Goal: Information Seeking & Learning: Learn about a topic

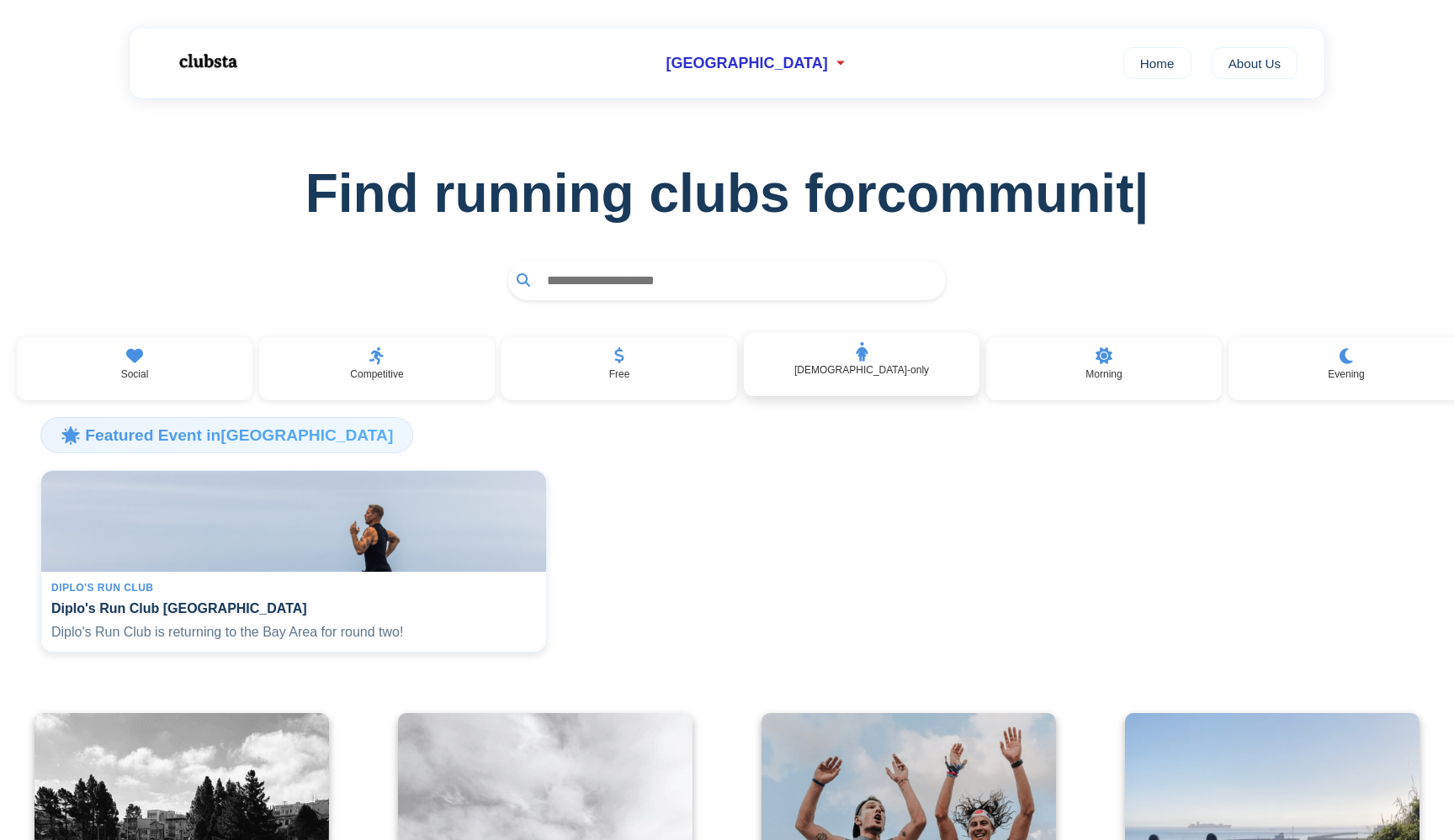
click at [792, 362] on div "[DEMOGRAPHIC_DATA]-only" at bounding box center [862, 365] width 236 height 64
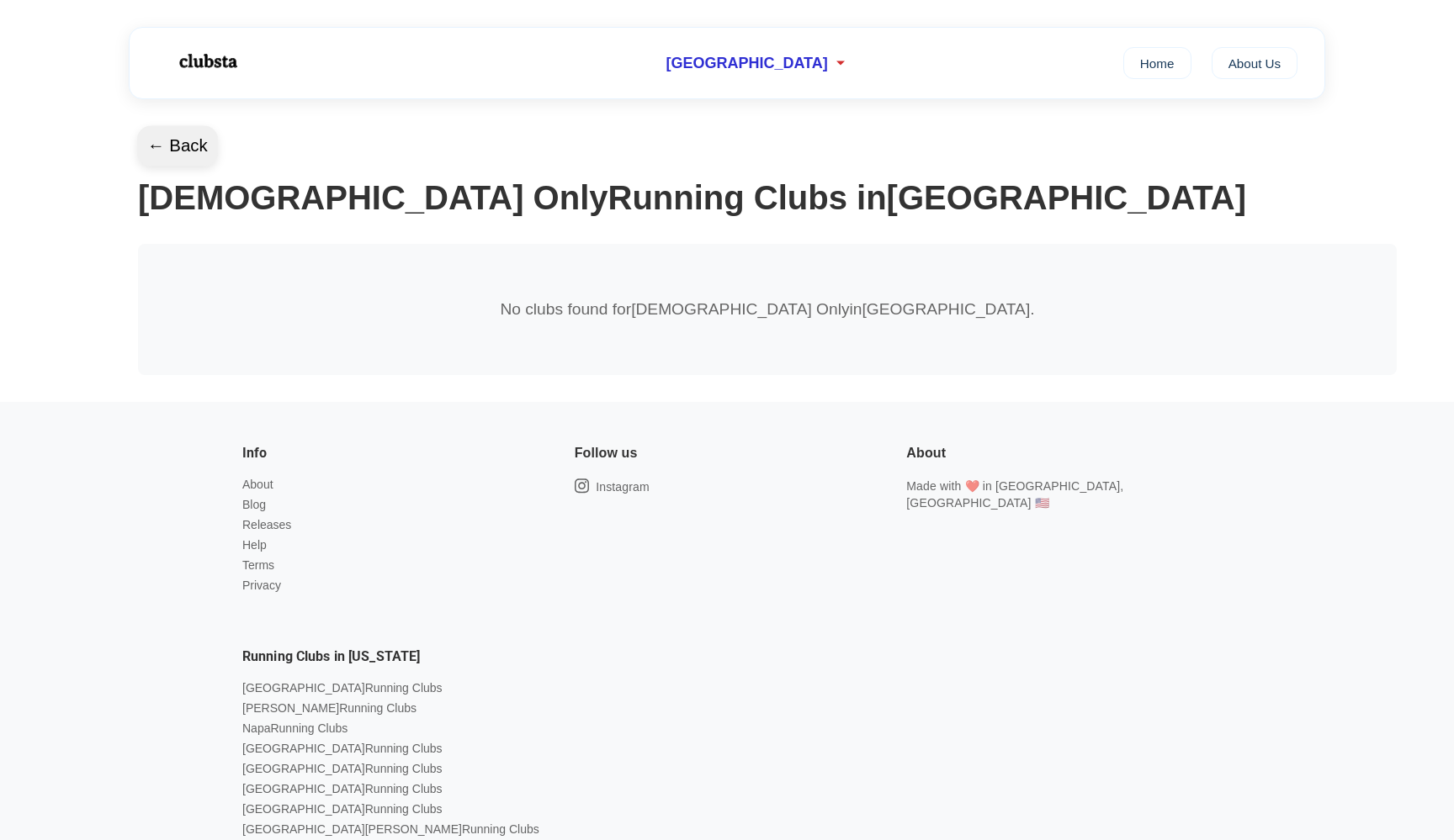
click at [183, 153] on button "← Back" at bounding box center [177, 146] width 81 height 40
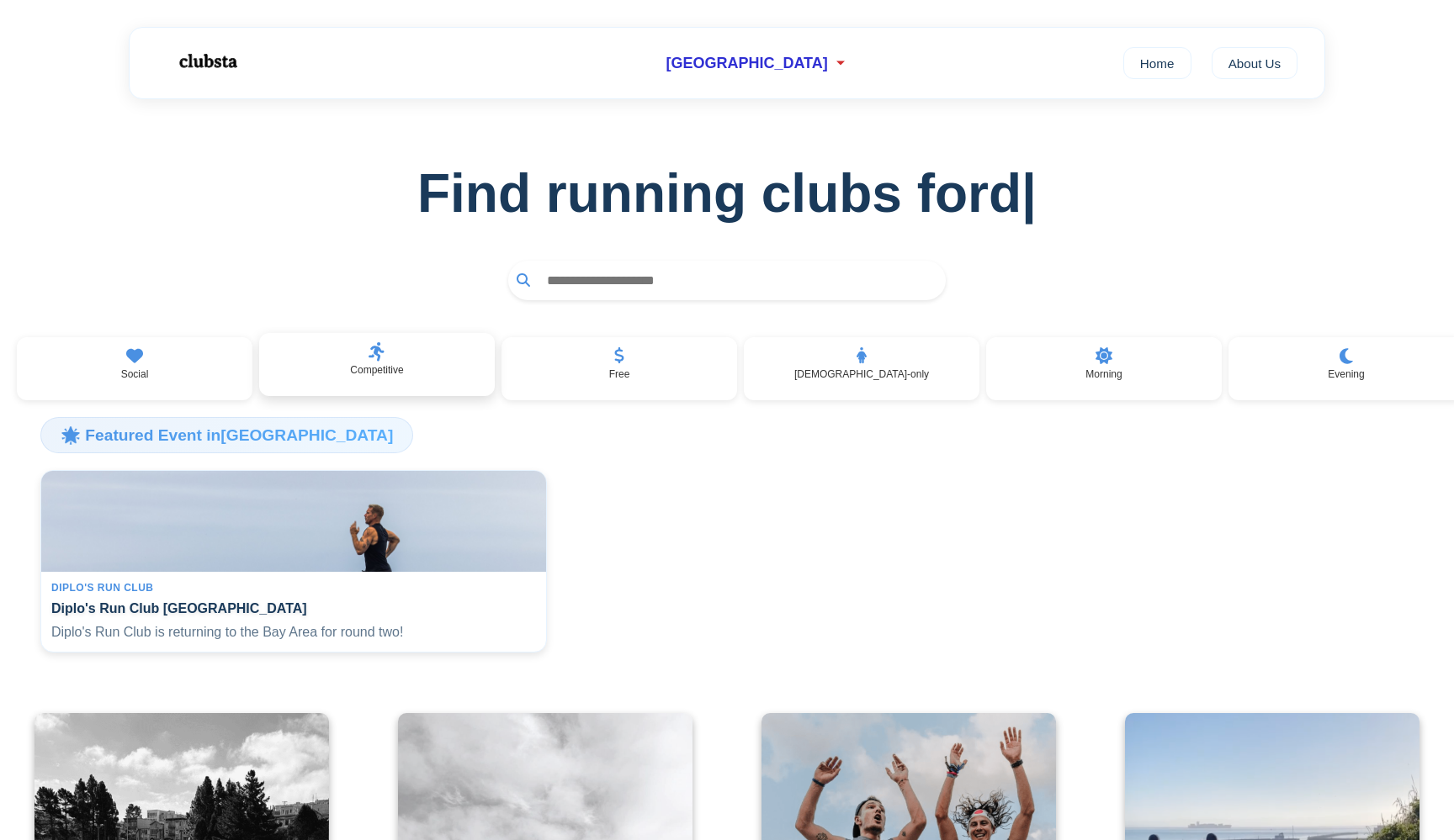
click at [403, 362] on div "Competitive" at bounding box center [377, 365] width 236 height 64
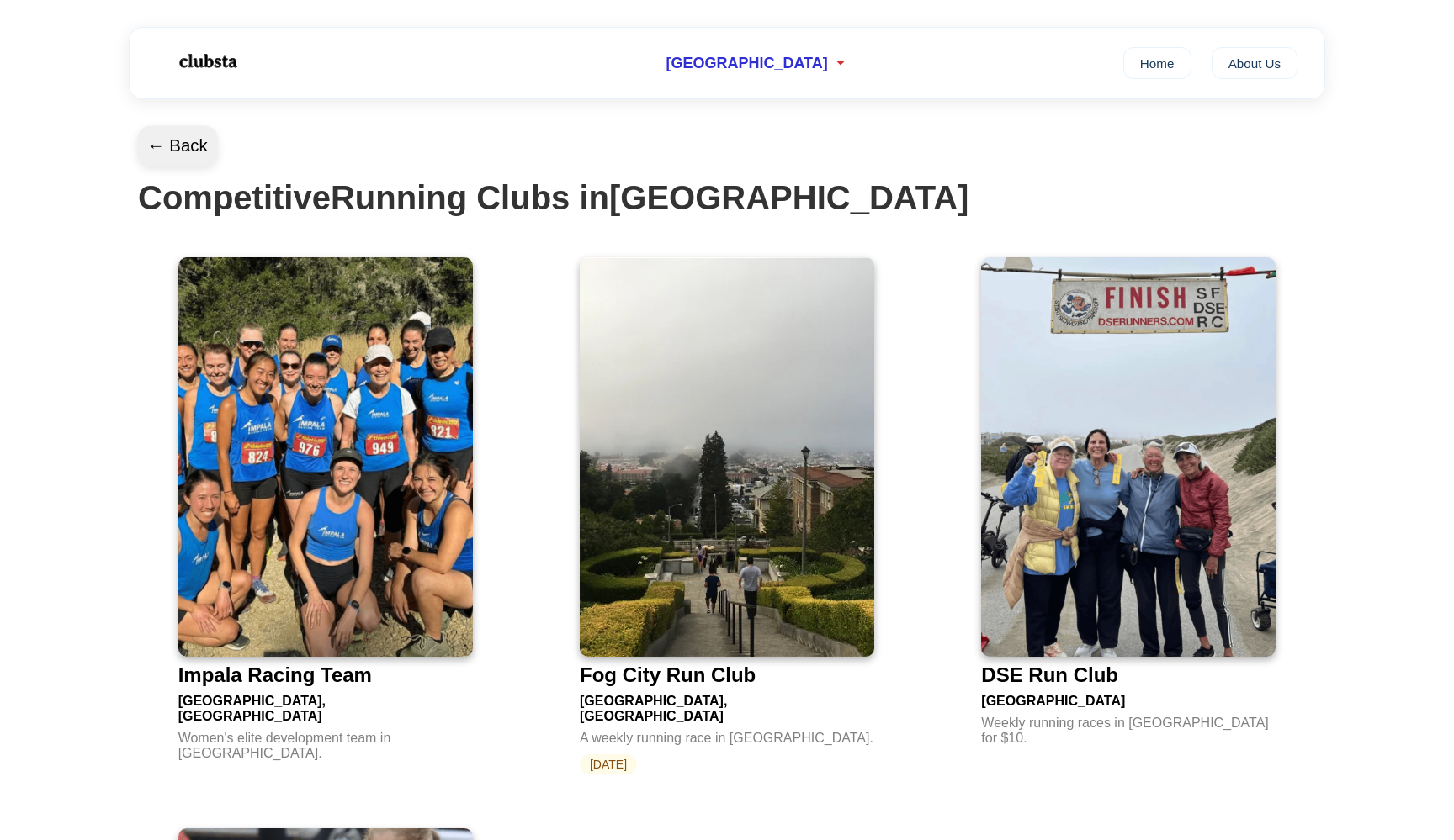
click at [172, 147] on button "← Back" at bounding box center [177, 146] width 81 height 40
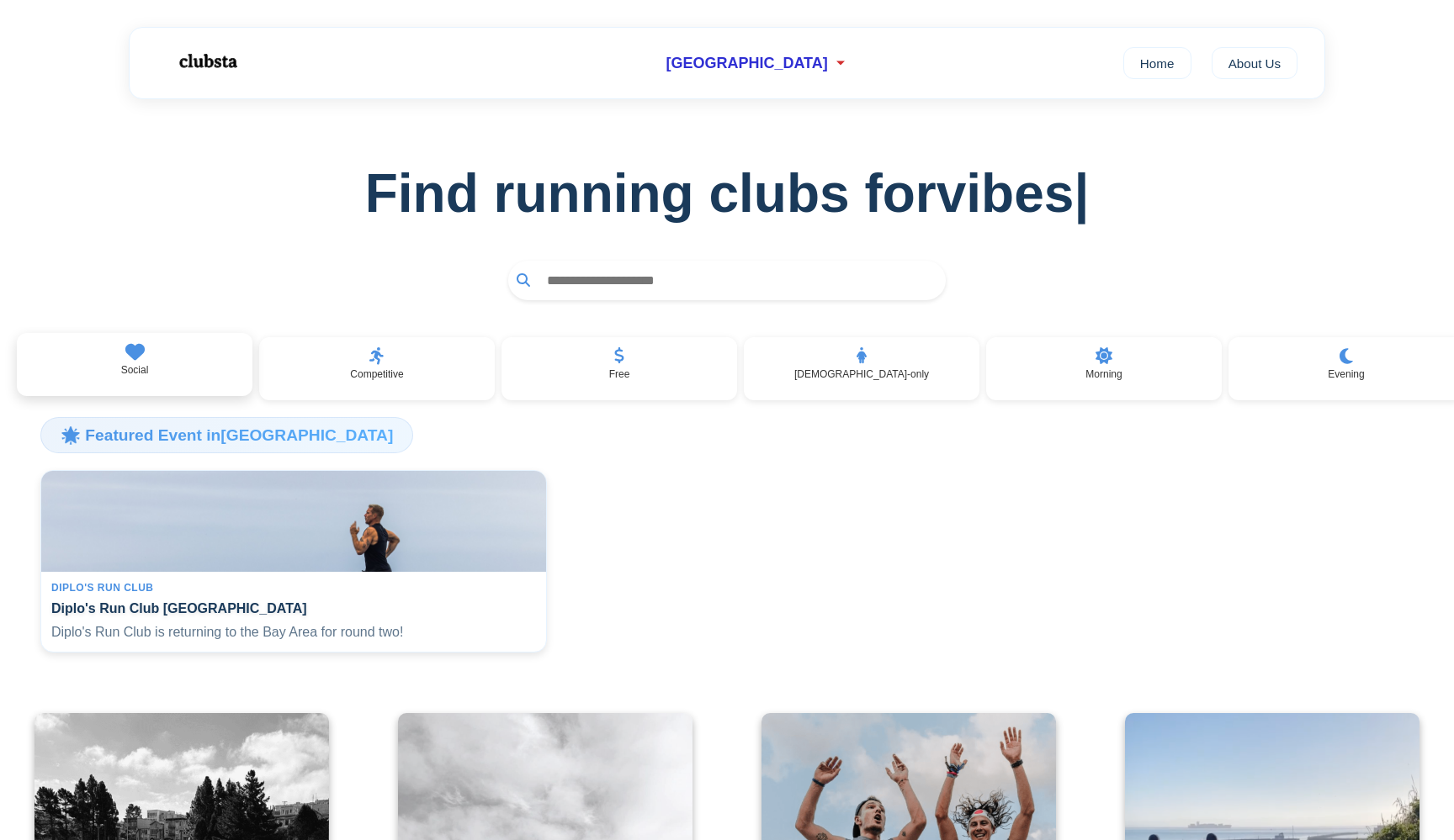
click at [188, 345] on div "Social" at bounding box center [135, 365] width 236 height 64
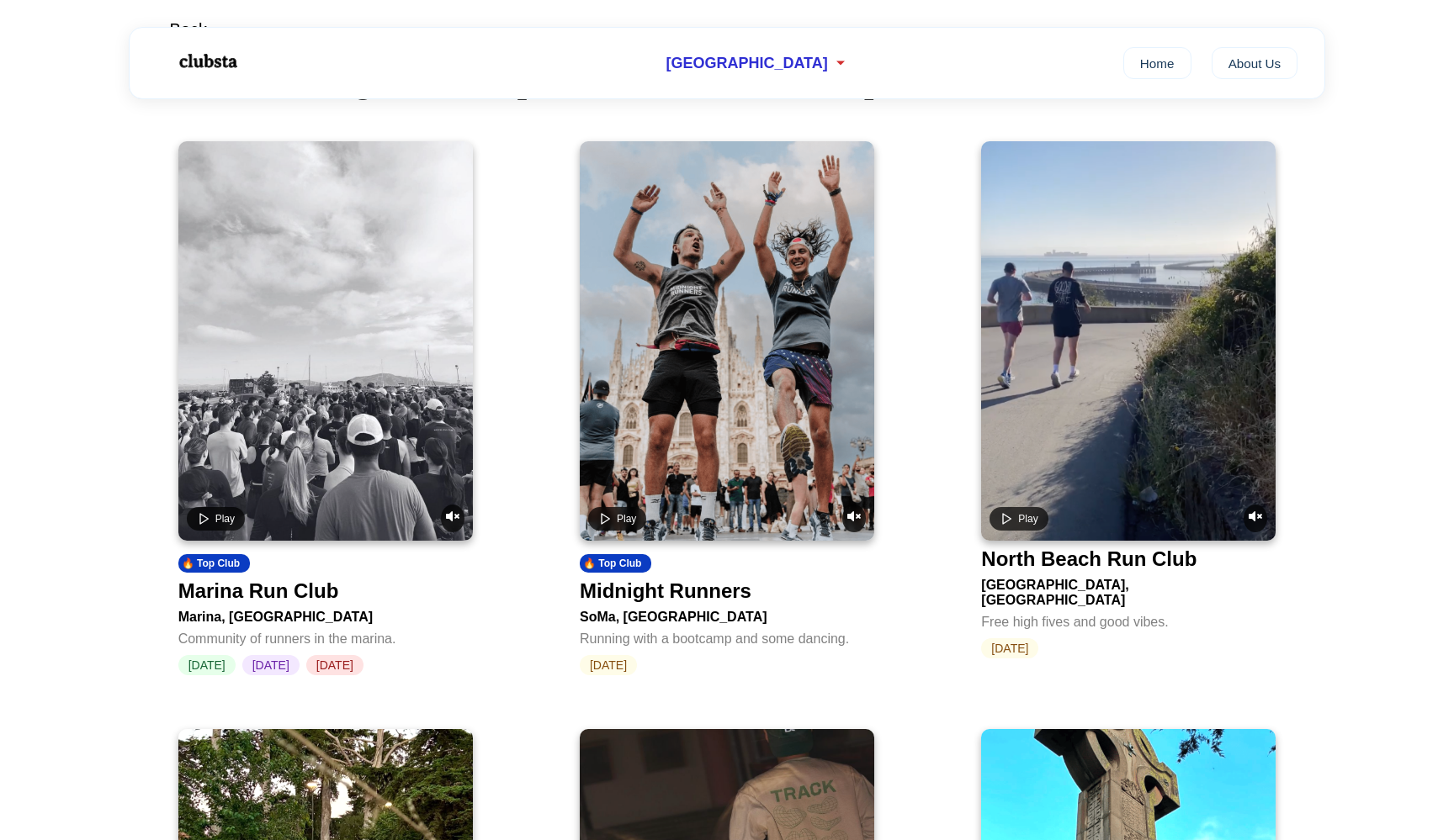
scroll to position [113, 0]
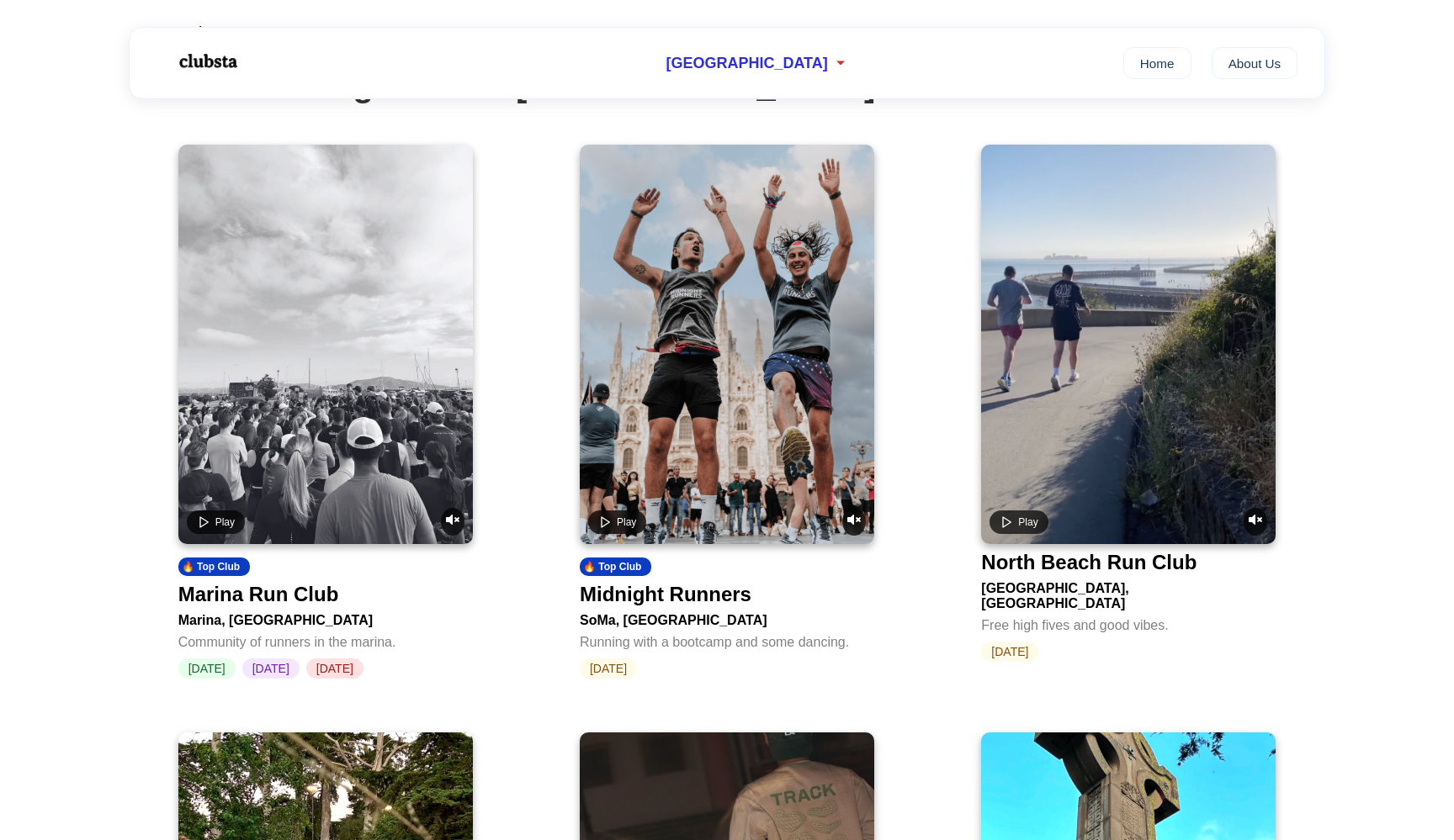
click at [355, 371] on video at bounding box center [325, 345] width 294 height 400
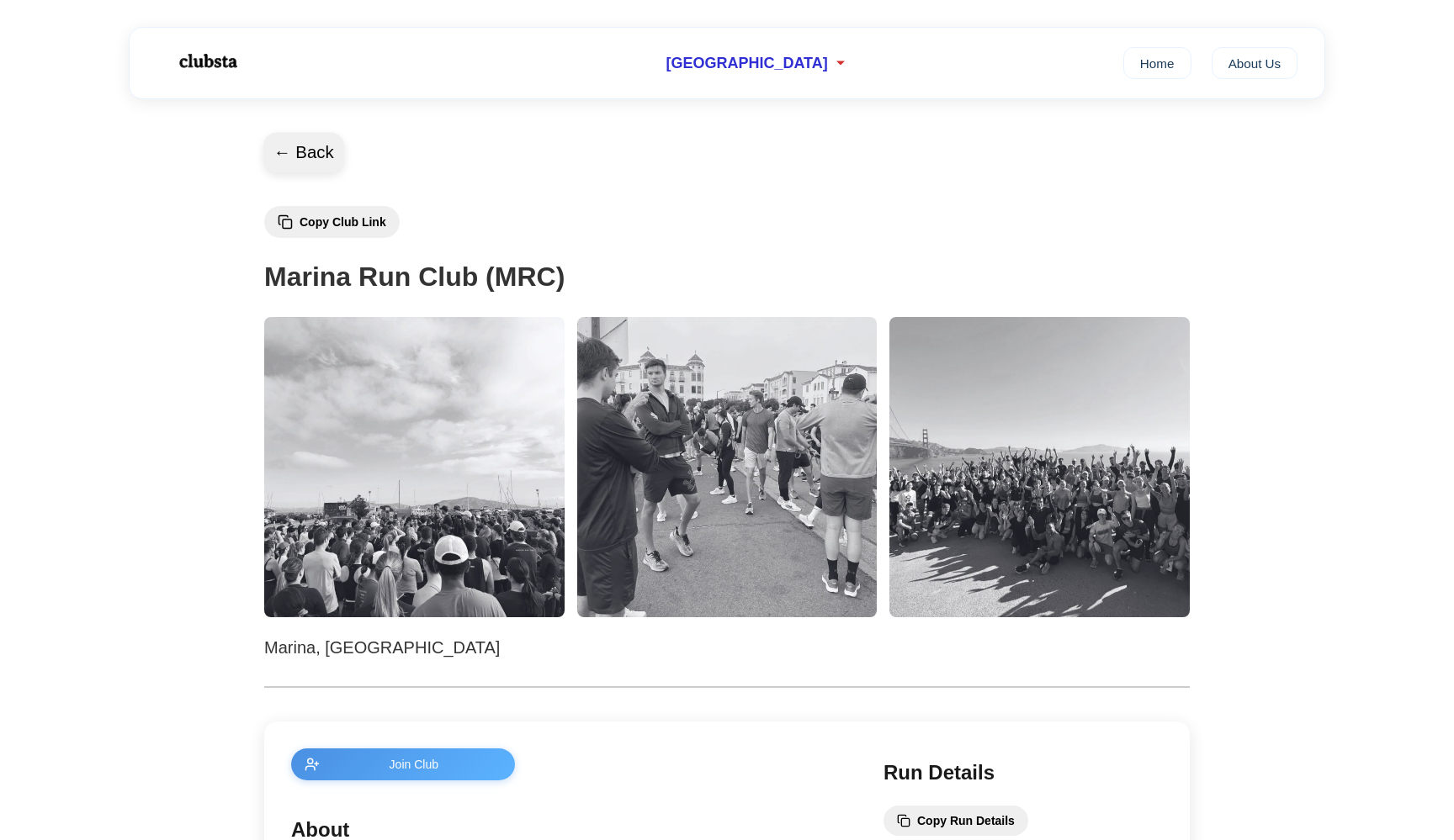
click at [286, 146] on button "← Back" at bounding box center [303, 153] width 81 height 40
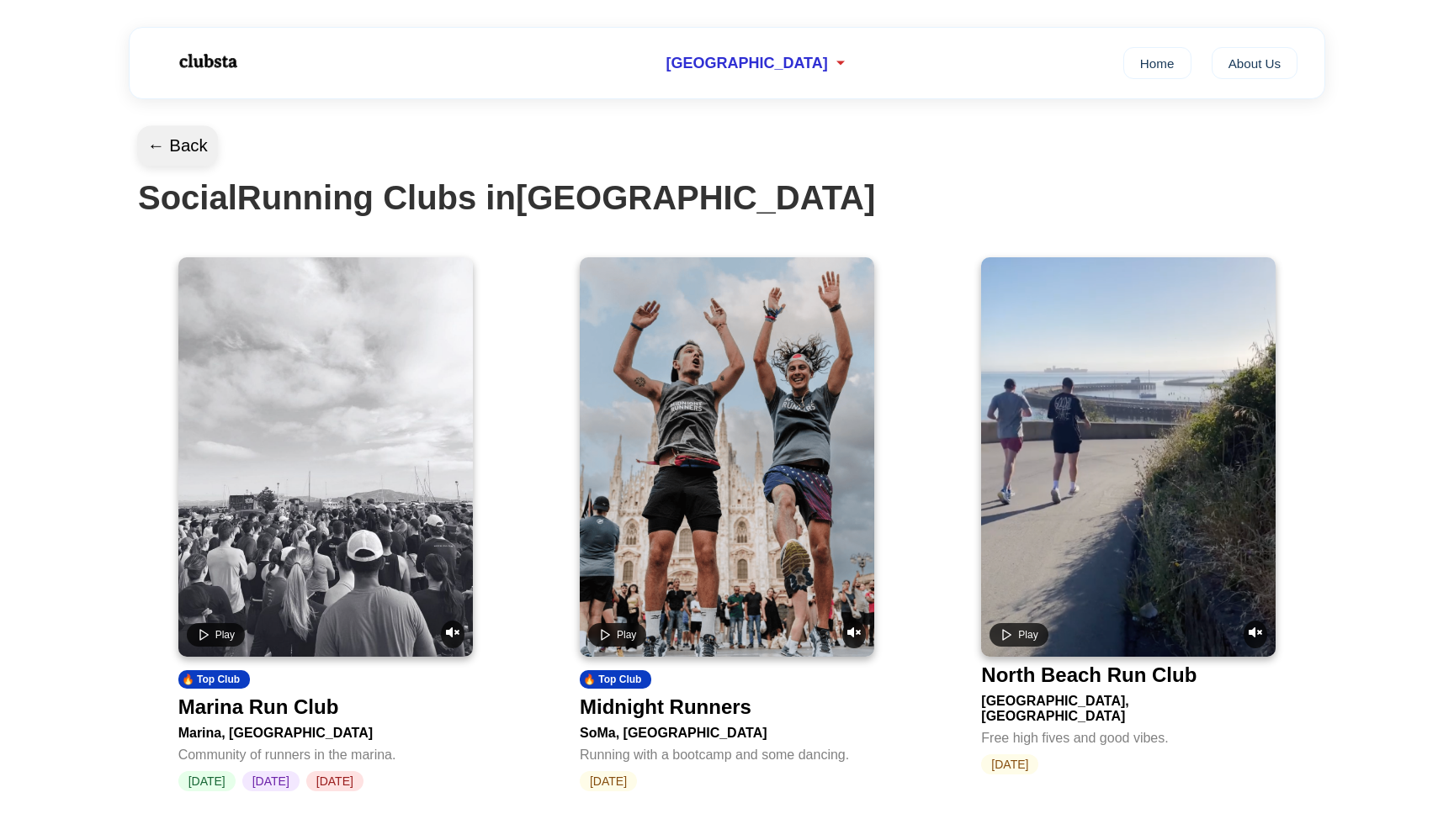
click at [189, 154] on button "← Back" at bounding box center [177, 146] width 81 height 40
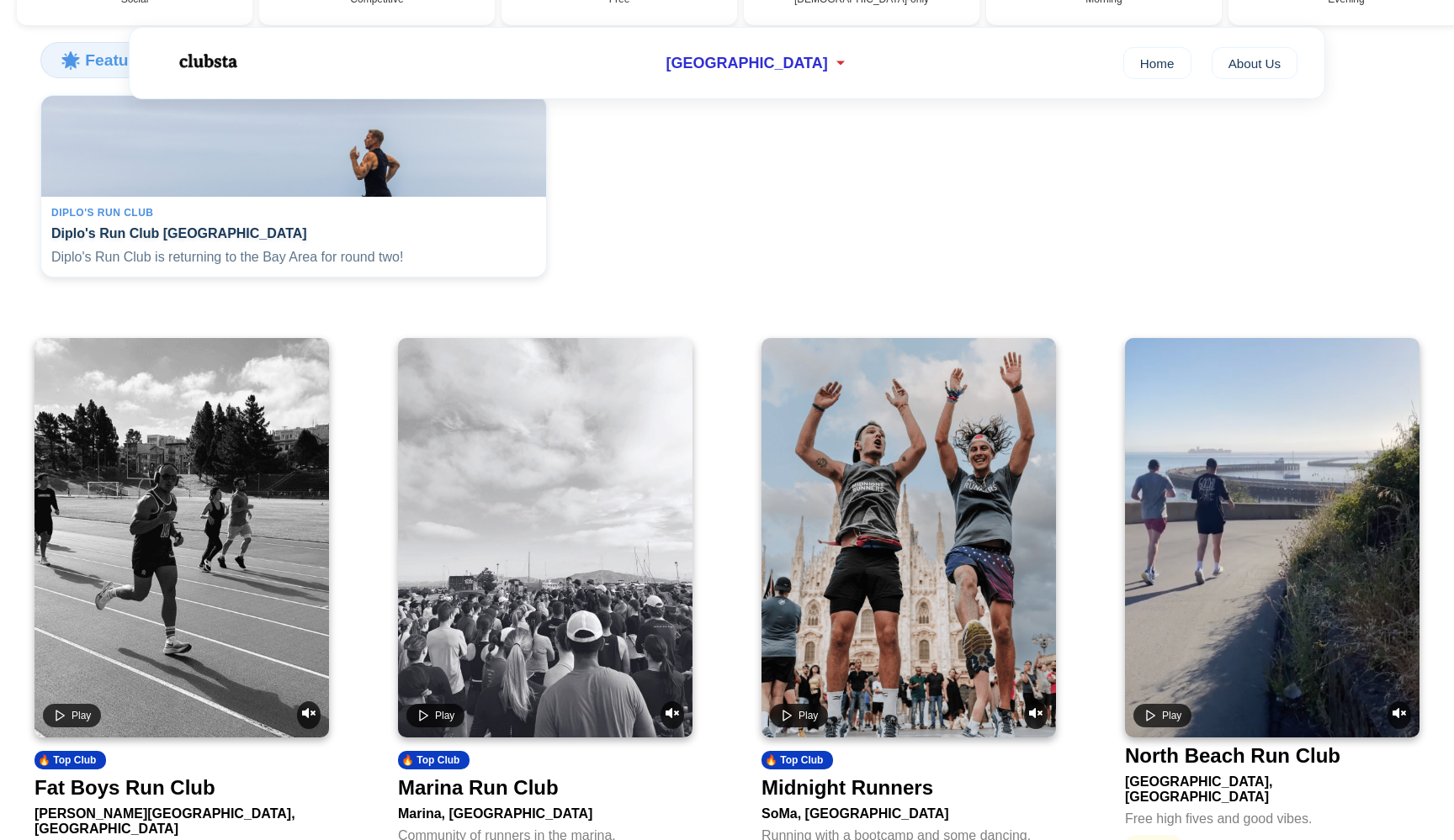
scroll to position [418, 0]
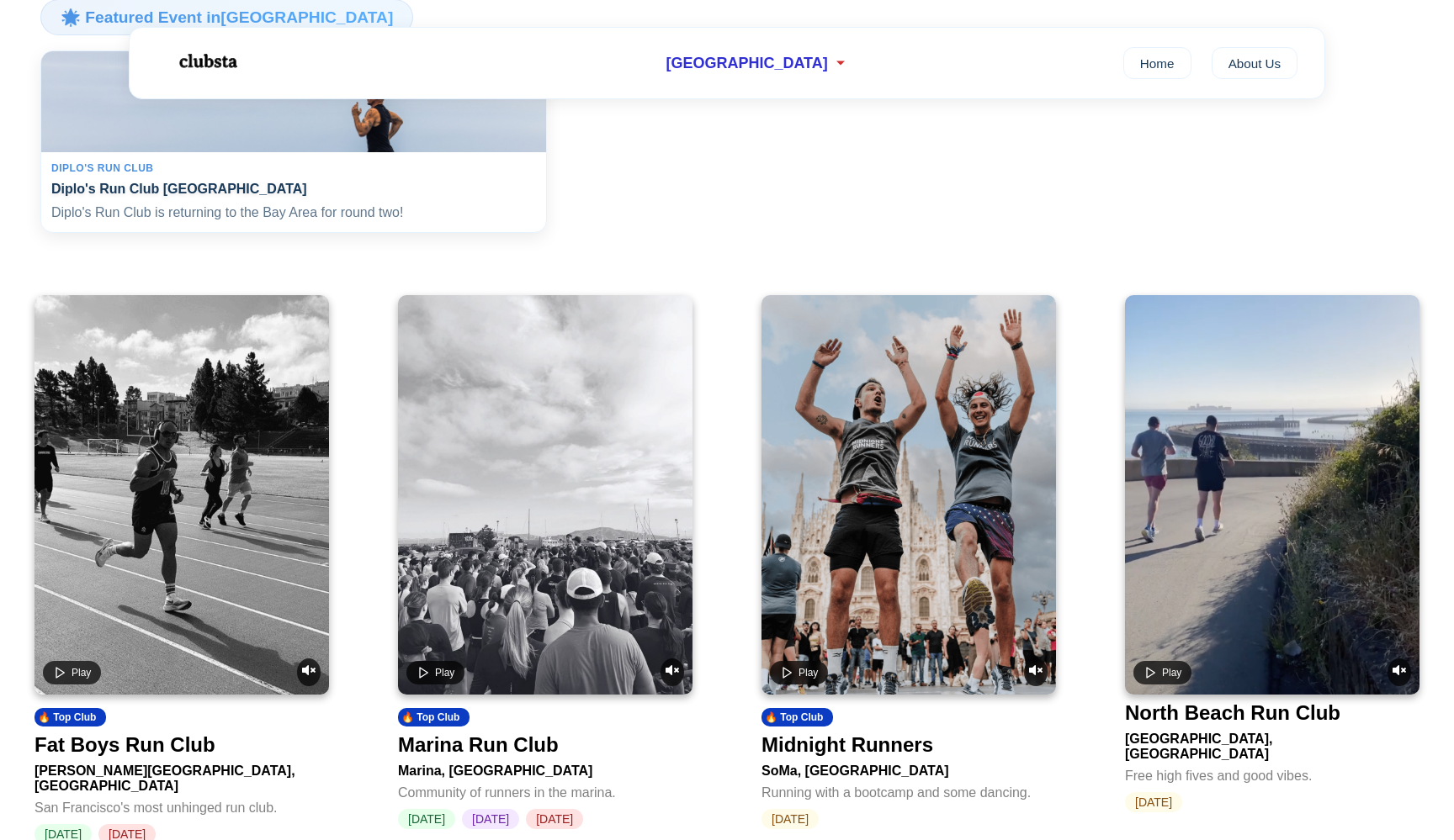
click at [431, 222] on p "Diplo's Run Club is returning to the Bay Area for round two!" at bounding box center [293, 213] width 485 height 19
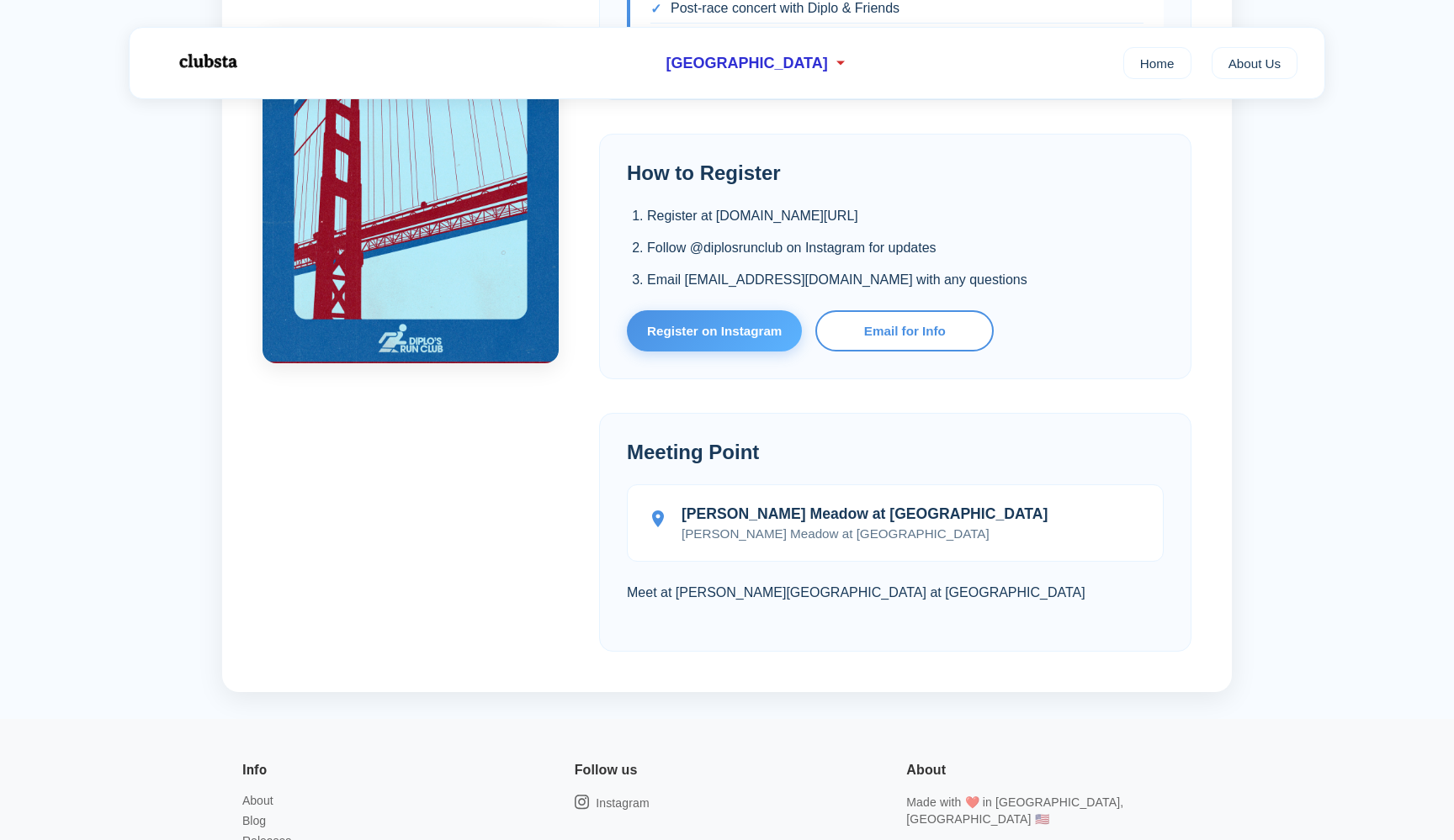
scroll to position [-49, 0]
